Goal: Find specific page/section: Find specific page/section

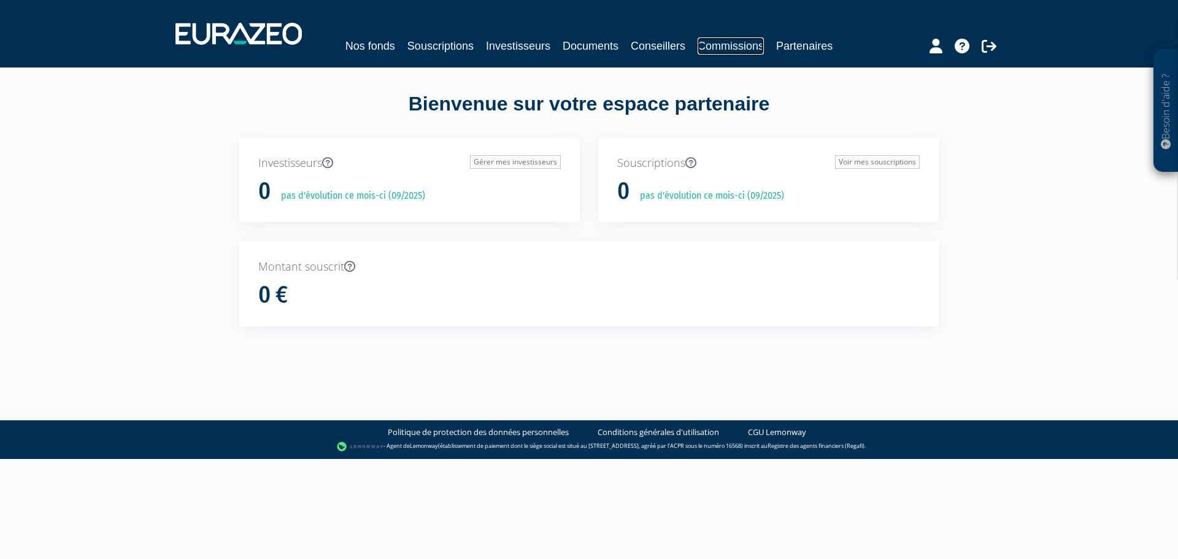
click at [745, 47] on link "Commissions" at bounding box center [730, 45] width 66 height 17
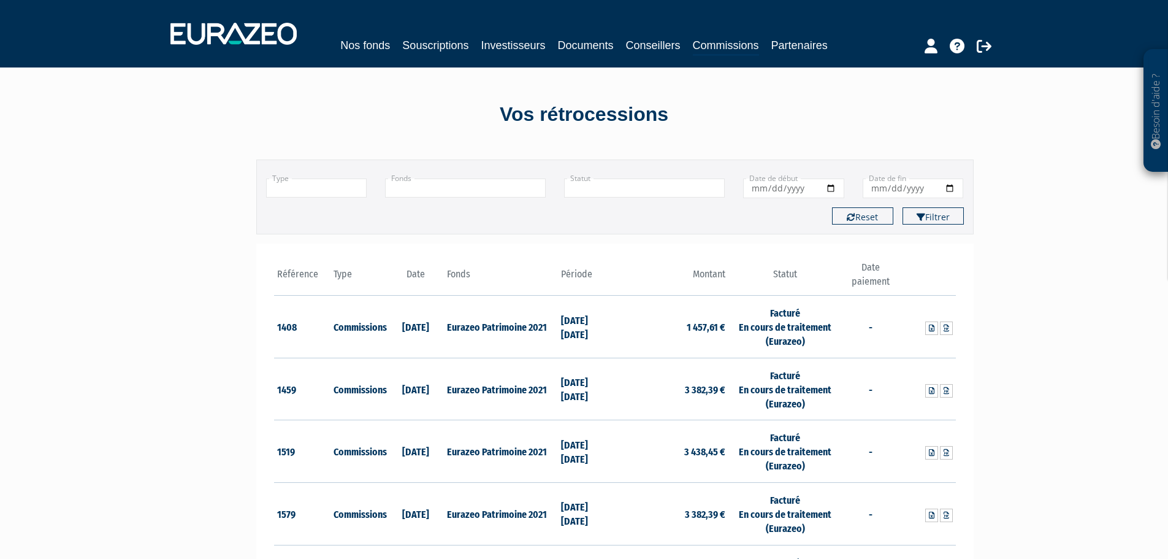
click at [581, 272] on th "Période" at bounding box center [586, 278] width 57 height 35
click at [586, 278] on th "Période" at bounding box center [586, 278] width 57 height 35
click at [980, 45] on icon at bounding box center [984, 46] width 15 height 15
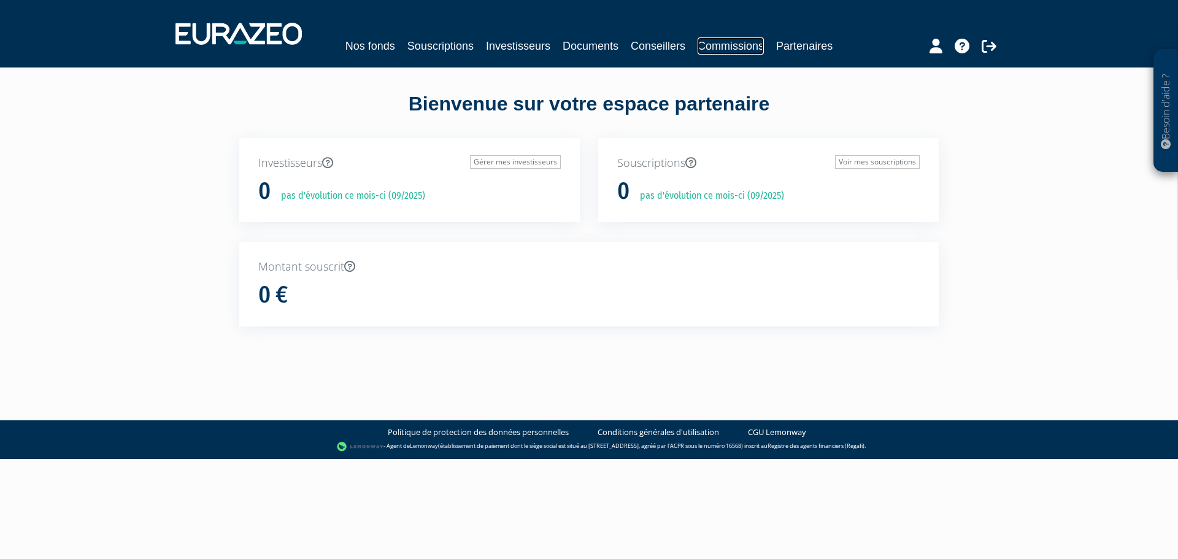
click at [739, 50] on link "Commissions" at bounding box center [730, 45] width 66 height 17
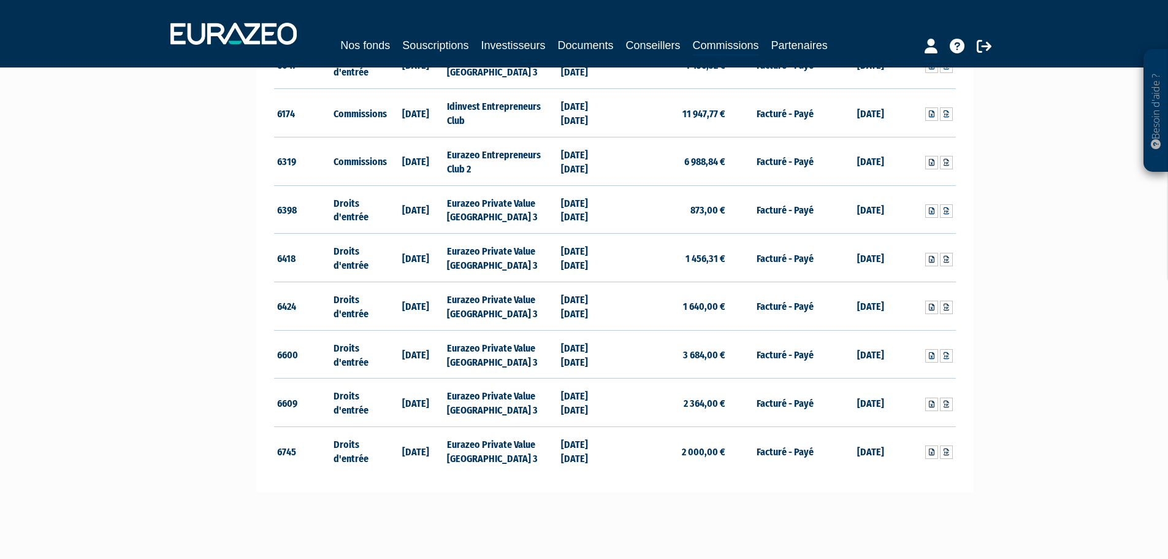
scroll to position [6073, 0]
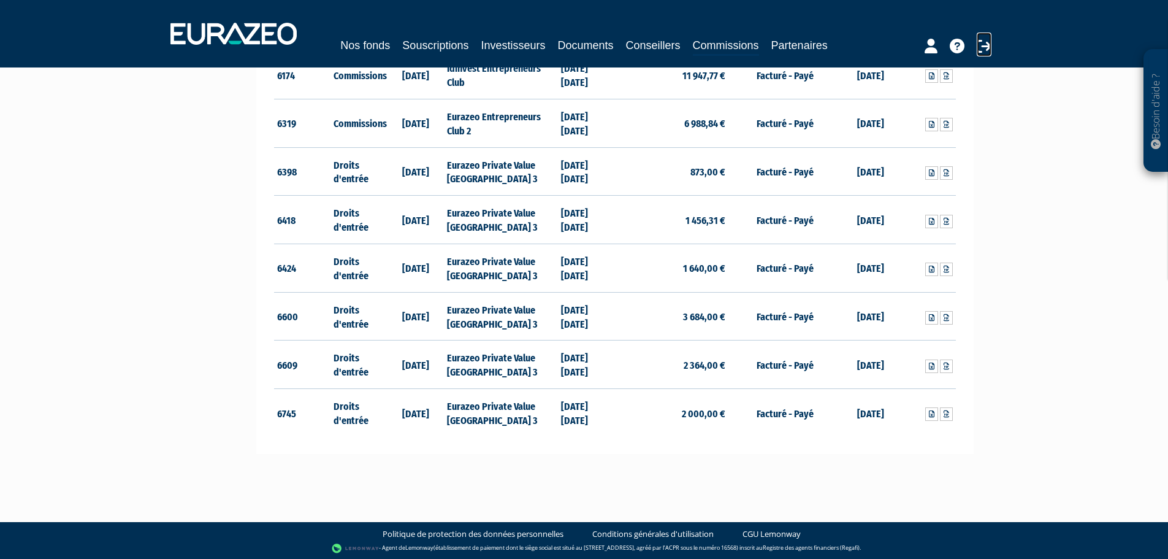
click at [983, 45] on icon at bounding box center [984, 46] width 15 height 15
